Goal: Find specific page/section: Find specific page/section

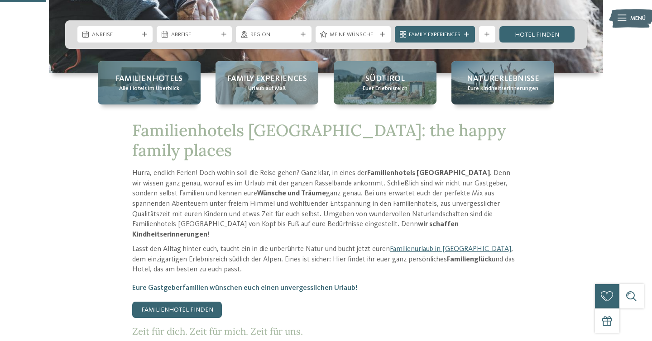
click at [146, 73] on span "Familienhotels" at bounding box center [148, 78] width 67 height 11
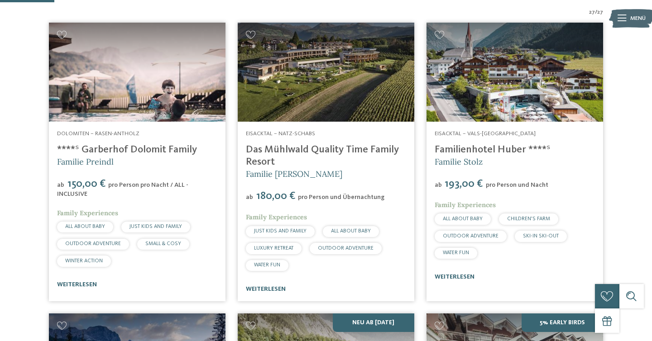
scroll to position [245, 0]
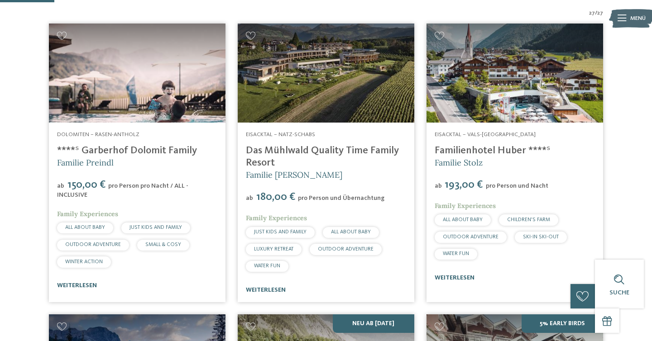
click at [271, 157] on link "Das Mühlwald Quality Time Family Resort" at bounding box center [322, 157] width 153 height 22
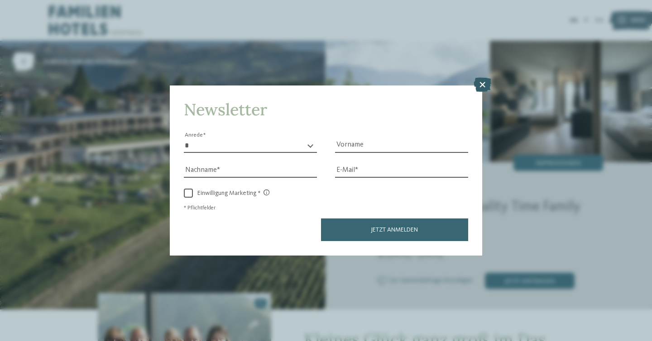
click at [480, 82] on icon at bounding box center [482, 85] width 18 height 14
